Goal: Information Seeking & Learning: Compare options

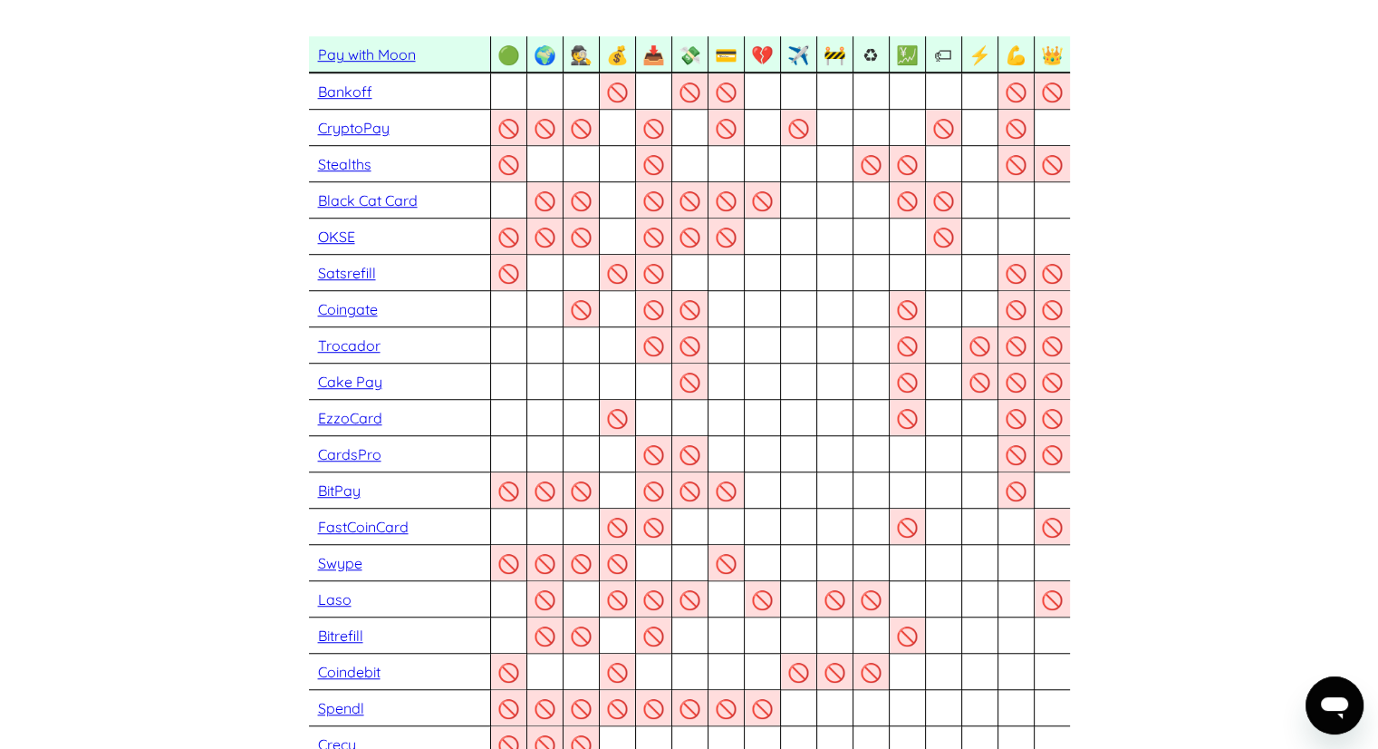
scroll to position [1269, 0]
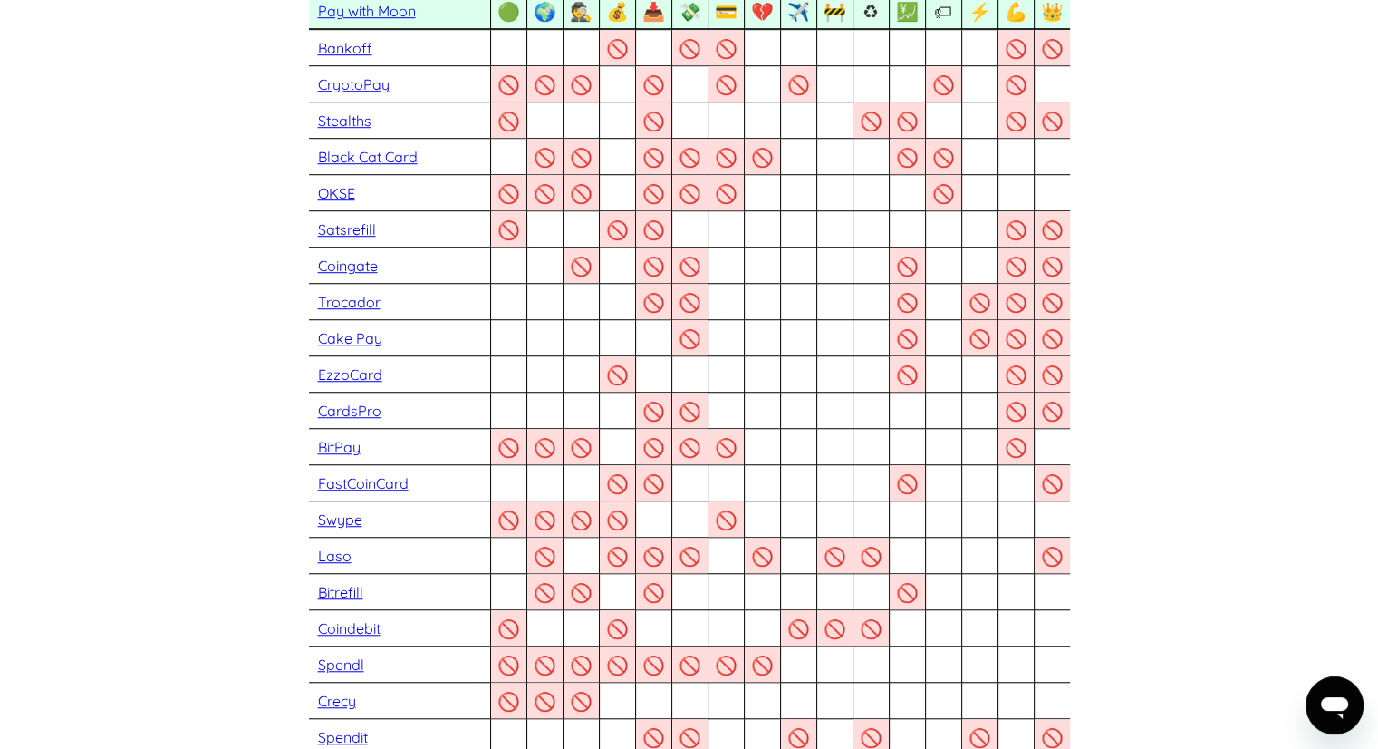
click at [178, 319] on section "EzzoCard vs Moon If you're looking for EzzoCard cards you may want to try Pay w…" at bounding box center [689, 621] width 1378 height 3634
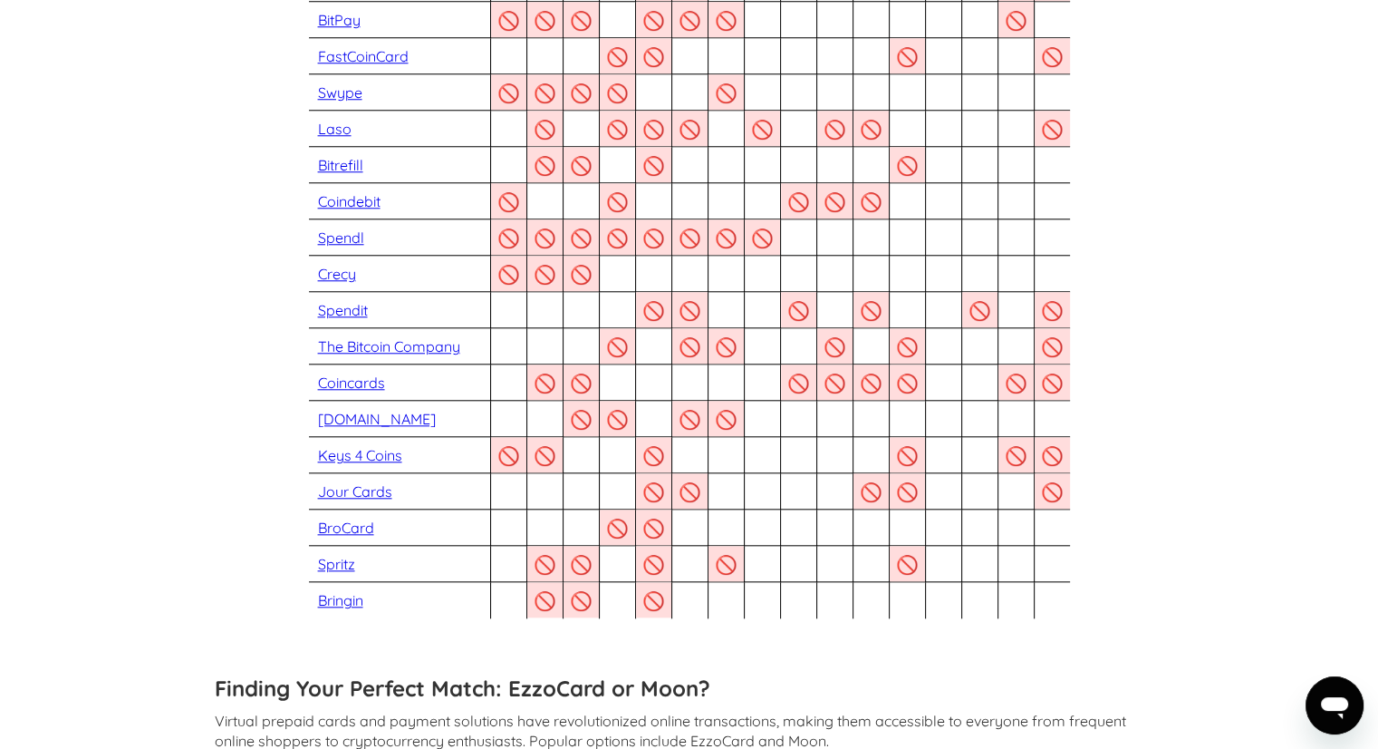
scroll to position [1722, 0]
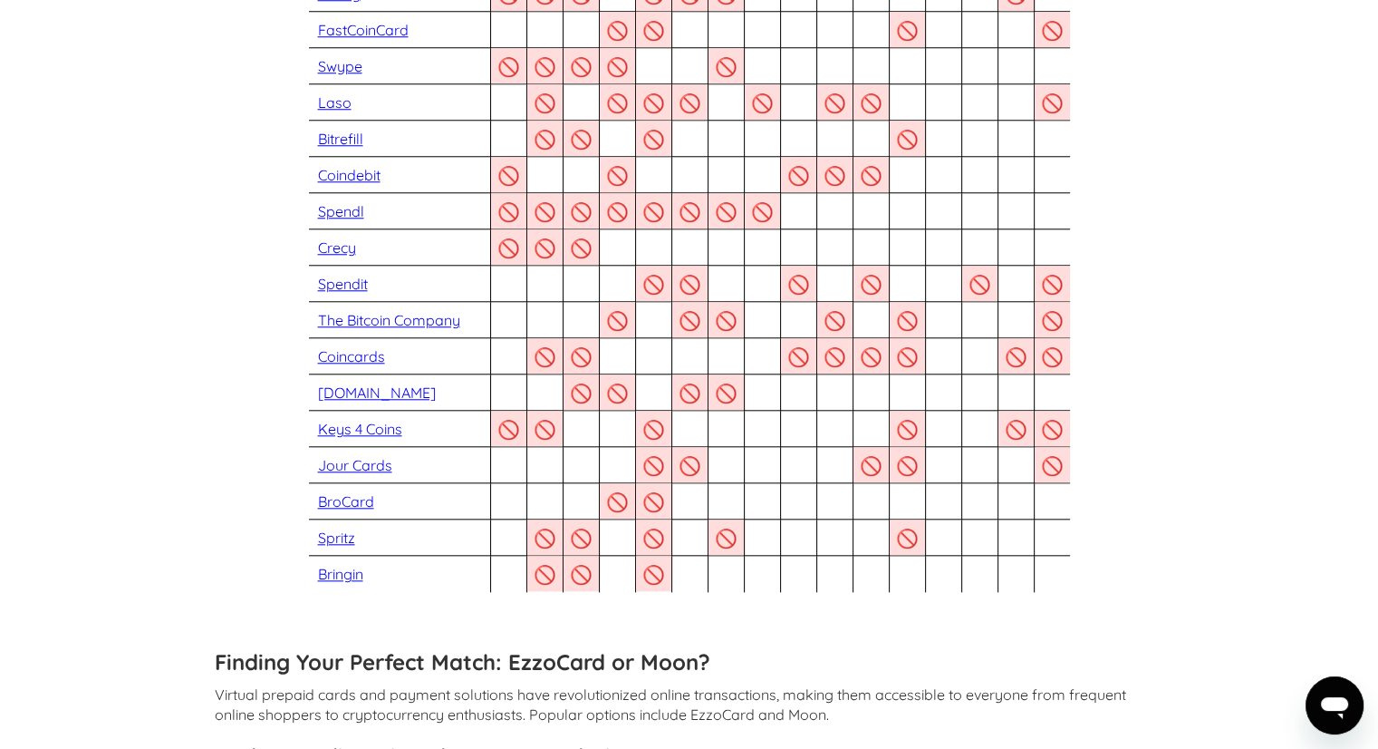
click at [507, 354] on div "🚫 🚫" at bounding box center [508, 356] width 36 height 36
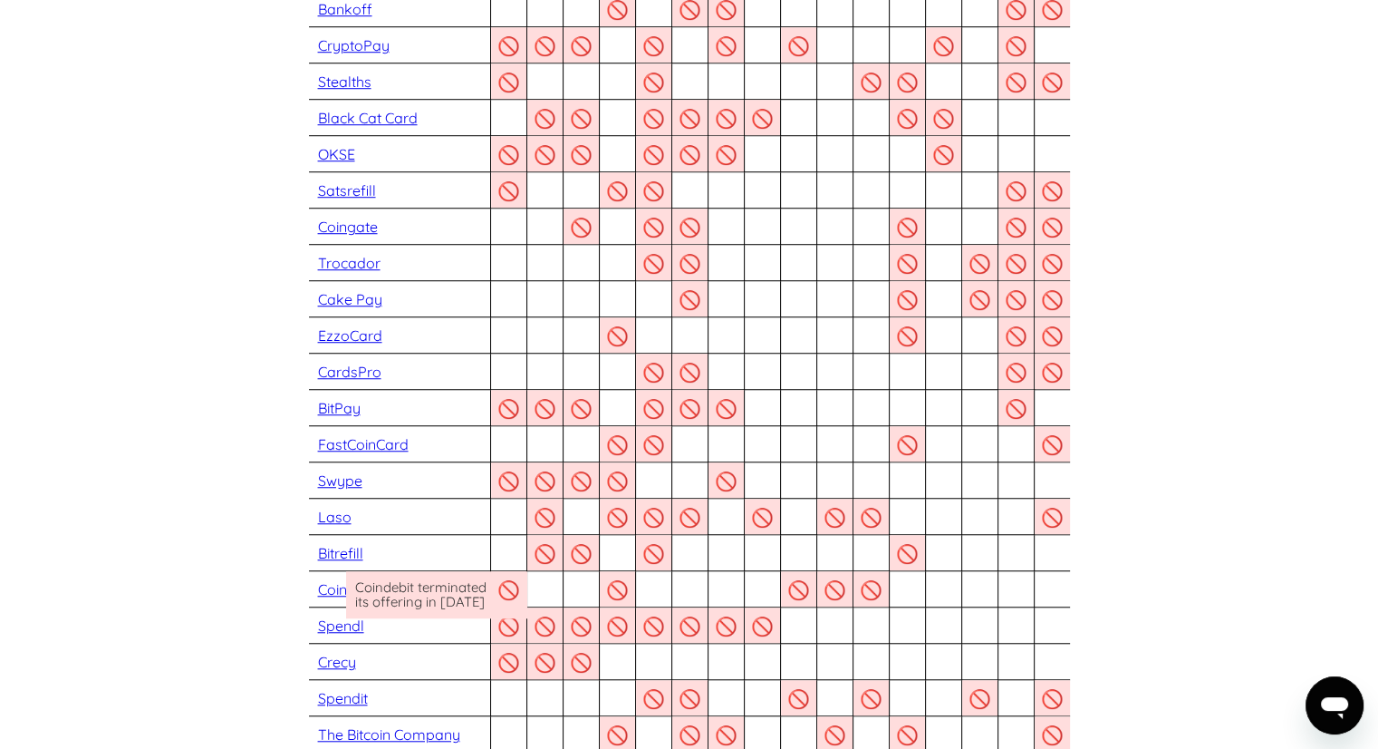
scroll to position [1269, 0]
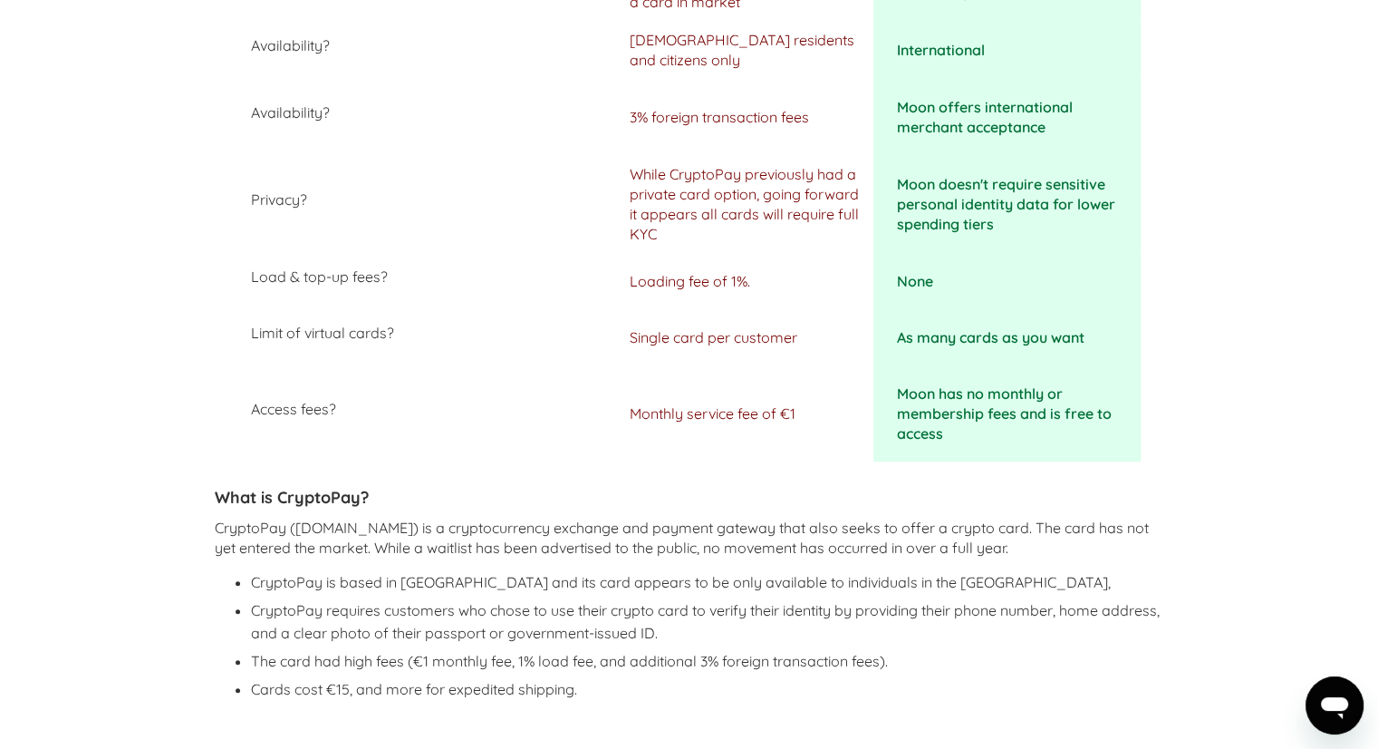
scroll to position [725, 0]
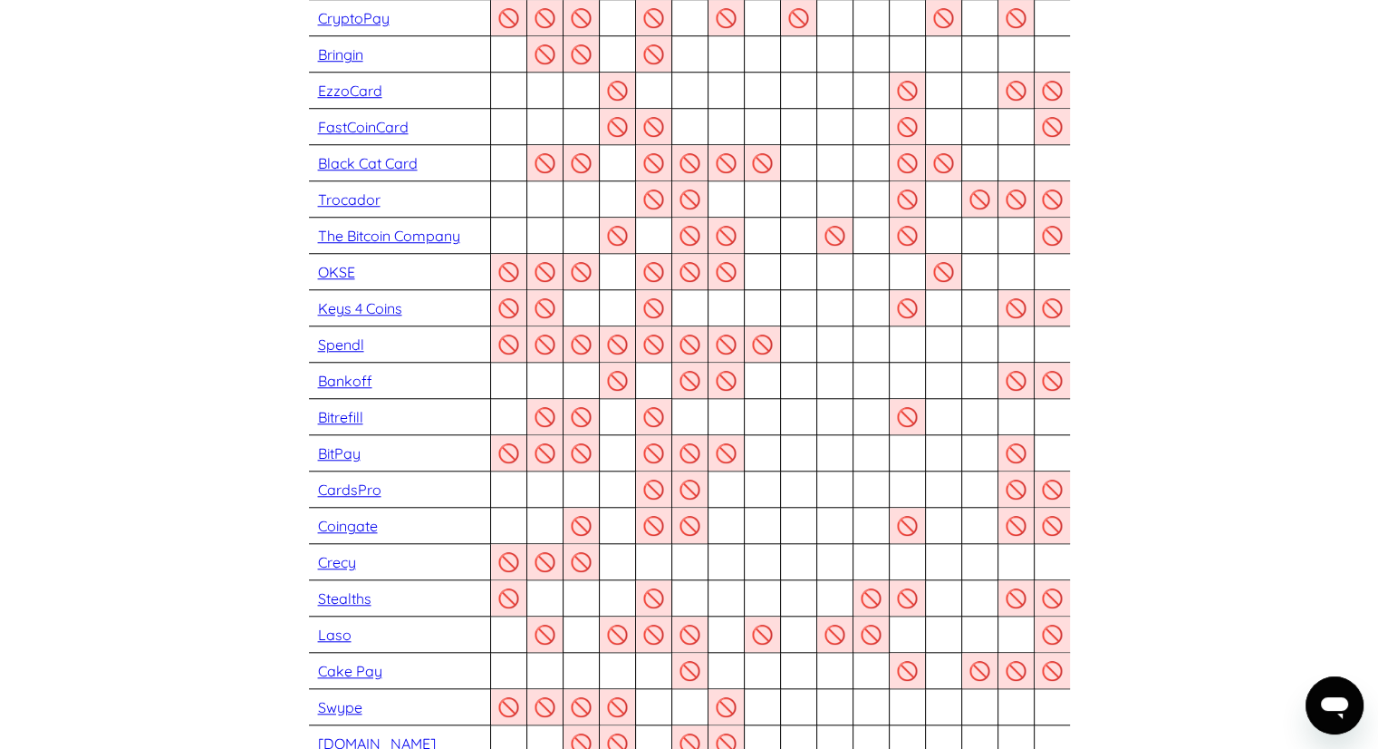
scroll to position [1541, 0]
